Goal: Task Accomplishment & Management: Manage account settings

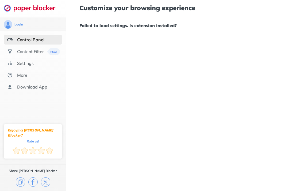
click at [33, 39] on div "Control Panel" at bounding box center [30, 39] width 27 height 5
click at [43, 51] on div "Content Filter" at bounding box center [30, 51] width 27 height 5
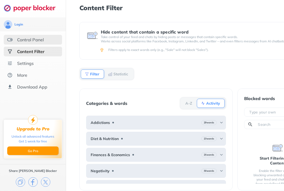
click at [26, 41] on div "Control Panel" at bounding box center [30, 39] width 27 height 5
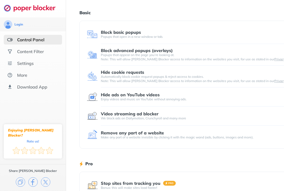
scroll to position [1, 0]
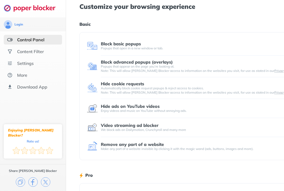
click at [127, 44] on div "Block basic popups" at bounding box center [121, 43] width 40 height 5
click at [85, 47] on div "Block basic popups Popups that open in a new window or tab. Block advanced popu…" at bounding box center [198, 96] width 239 height 128
click at [93, 47] on img at bounding box center [92, 45] width 11 height 11
